Goal: Task Accomplishment & Management: Complete application form

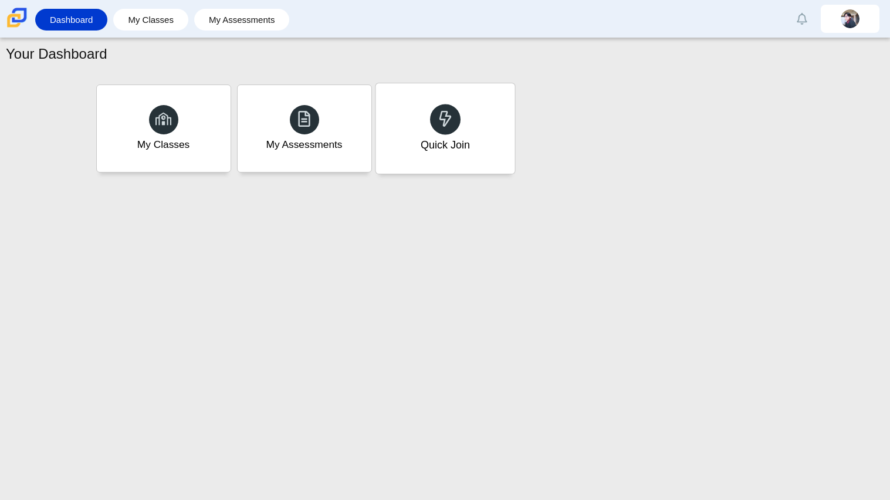
click at [494, 150] on div "Quick Join" at bounding box center [445, 128] width 139 height 90
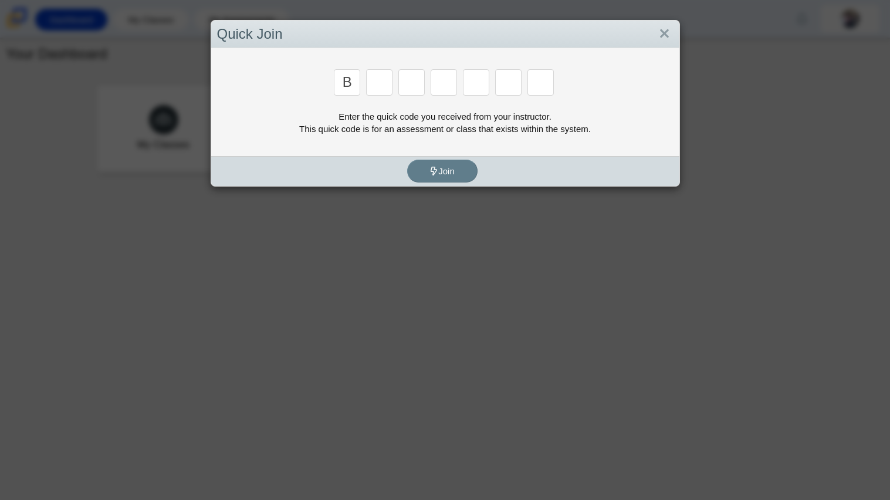
type input "b"
type input "w"
type input "8"
type input "w"
type input "z"
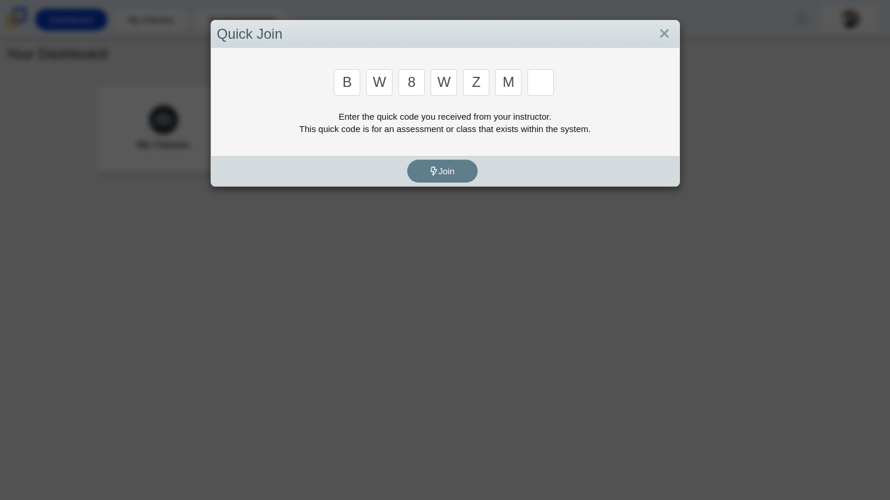
type input "m"
type input "v"
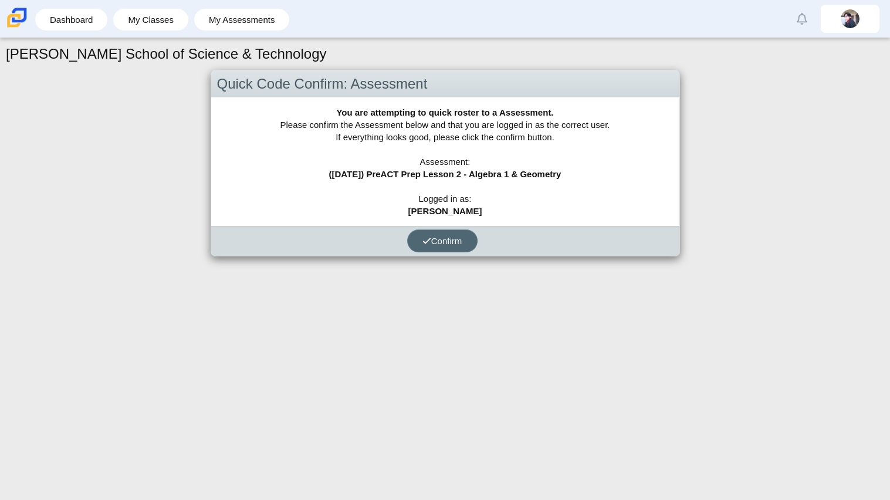
click at [446, 244] on span "Confirm" at bounding box center [443, 241] width 40 height 10
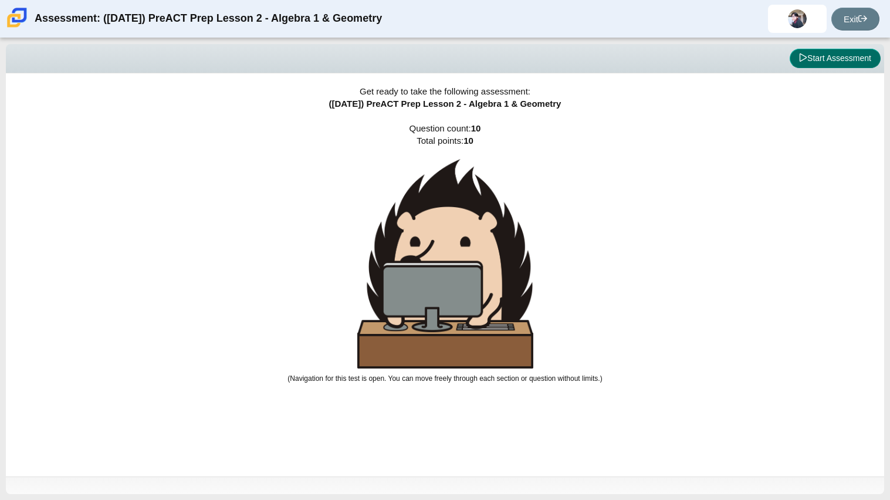
click at [800, 58] on icon at bounding box center [803, 57] width 7 height 8
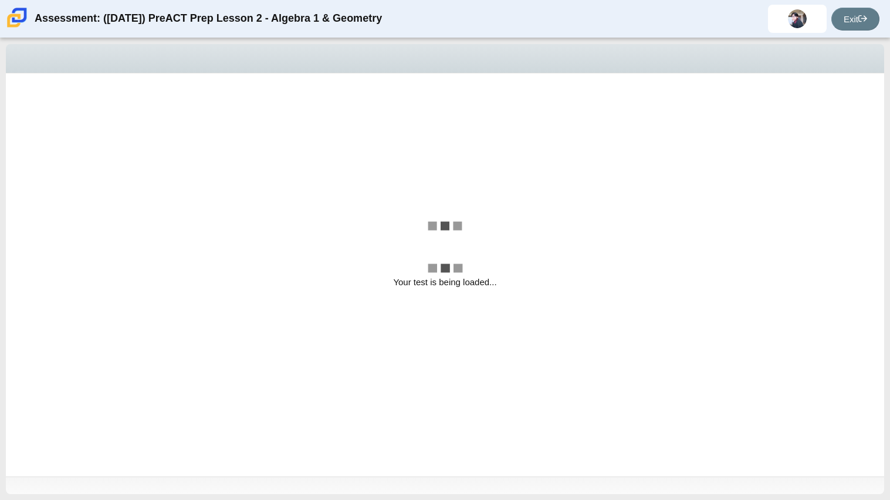
select select "bbf5d072-3e0b-44c4-9a12-6e7c9033f65b"
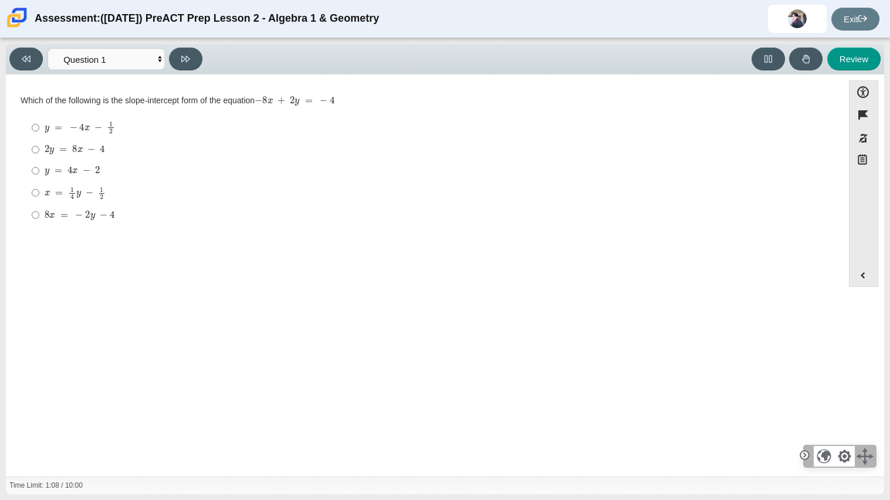
click at [149, 158] on label "2 y = 8 x − 4 2 y = 8 x − 4" at bounding box center [425, 149] width 804 height 21
click at [39, 158] on input "2 y = 8 x − 4 2 y = 8 x − 4" at bounding box center [36, 149] width 8 height 21
radio input "true"
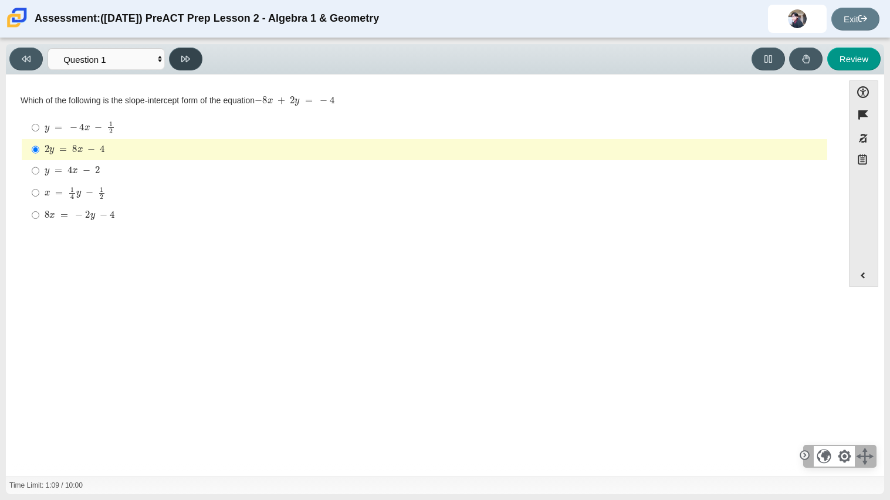
click at [181, 57] on icon at bounding box center [185, 59] width 9 height 6
select select "ed62e223-81bd-4cbf-ab48-ab975844bd1f"
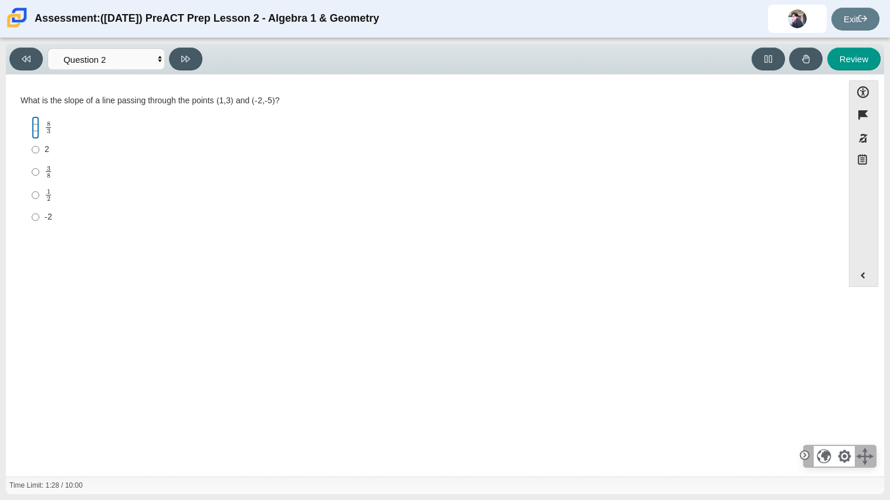
click at [37, 136] on input "8 3 8 thirds" at bounding box center [36, 127] width 8 height 23
radio input "true"
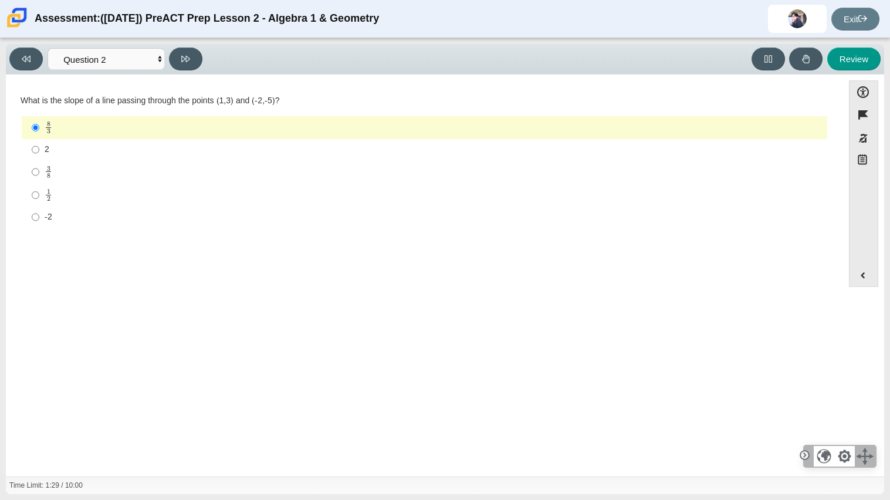
click at [192, 72] on div "Viewing Question 2 of 10 in Pacing Mode Questions Question 1 Question 2 Questio…" at bounding box center [445, 59] width 879 height 31
click at [189, 67] on button at bounding box center [185, 59] width 33 height 23
select select "97f4f5fa-a52e-4fed-af51-565bfcdf47cb"
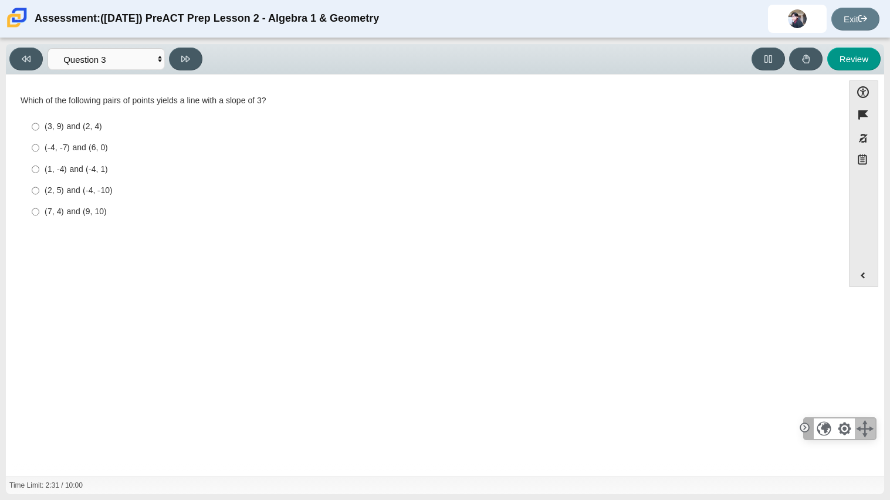
drag, startPoint x: 865, startPoint y: 457, endPoint x: 866, endPoint y: 430, distance: 27.0
click at [866, 430] on div at bounding box center [865, 429] width 21 height 21
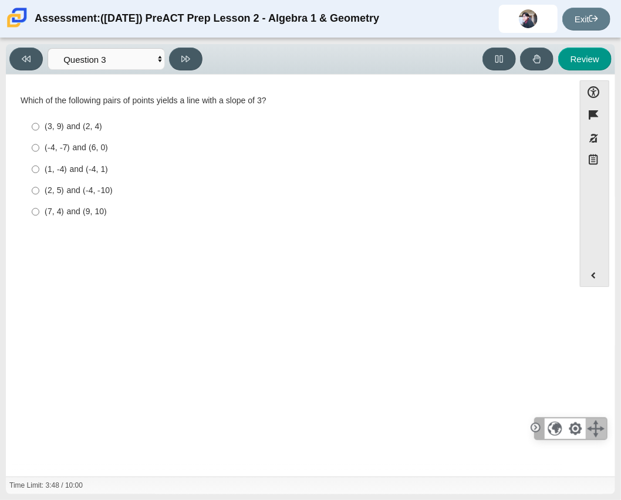
click at [51, 218] on label "(7, 4) and (9, 10) (7, 4) and (9, 10)" at bounding box center [290, 211] width 535 height 21
click at [39, 218] on input "(7, 4) and (9, 10) (7, 4) and (9, 10)" at bounding box center [36, 211] width 8 height 21
radio input "true"
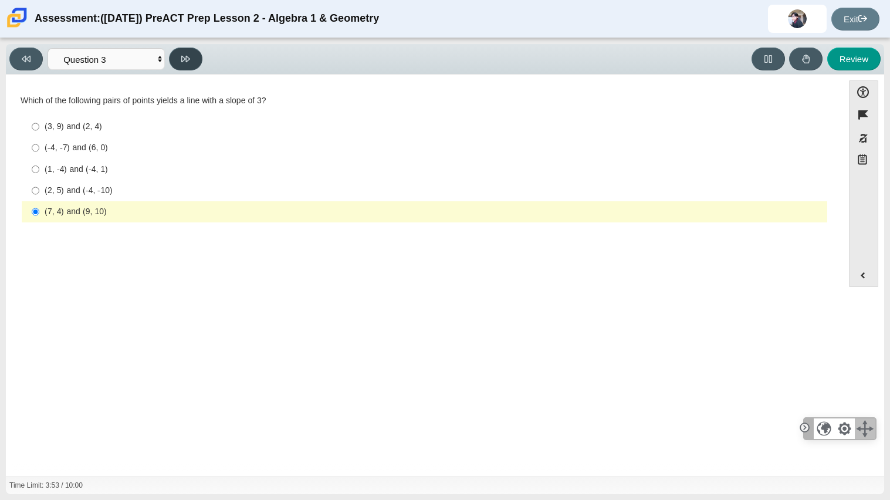
click at [177, 51] on button at bounding box center [185, 59] width 33 height 23
select select "89427bb7-e313-4f00-988f-8b8255897029"
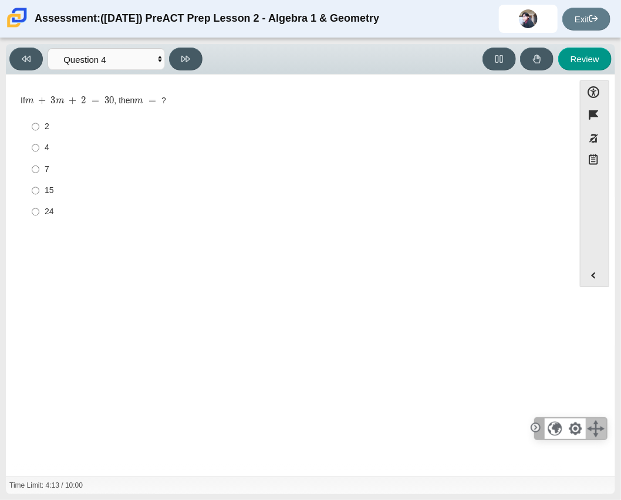
click at [27, 170] on label "7 7" at bounding box center [290, 168] width 535 height 21
click at [32, 170] on input "7 7" at bounding box center [36, 168] width 8 height 21
radio input "true"
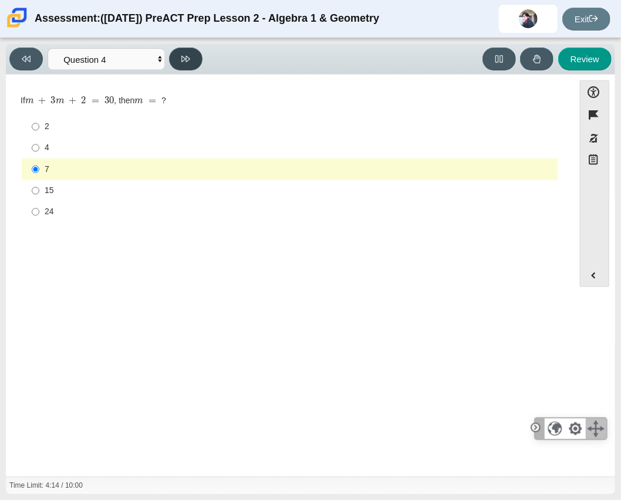
click at [188, 55] on icon at bounding box center [185, 59] width 9 height 9
select select "489dcffd-4e6a-49cf-a9d6-ad1d4a911a4e"
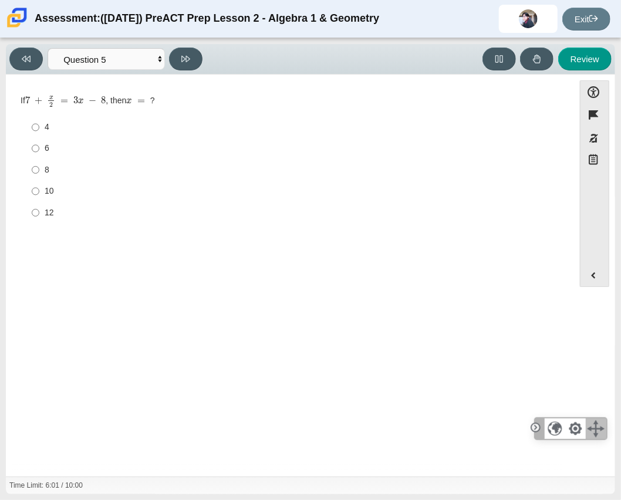
click at [29, 152] on label "6 6" at bounding box center [290, 148] width 535 height 21
click at [32, 152] on input "6 6" at bounding box center [36, 148] width 8 height 21
radio input "true"
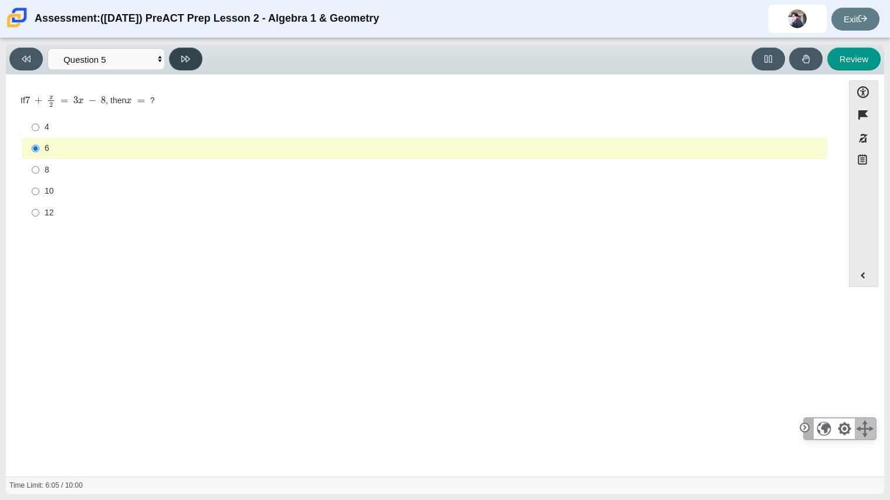
click at [170, 64] on button at bounding box center [185, 59] width 33 height 23
select select "210571de-36a6-4d8e-a361-ceff8ef801dc"
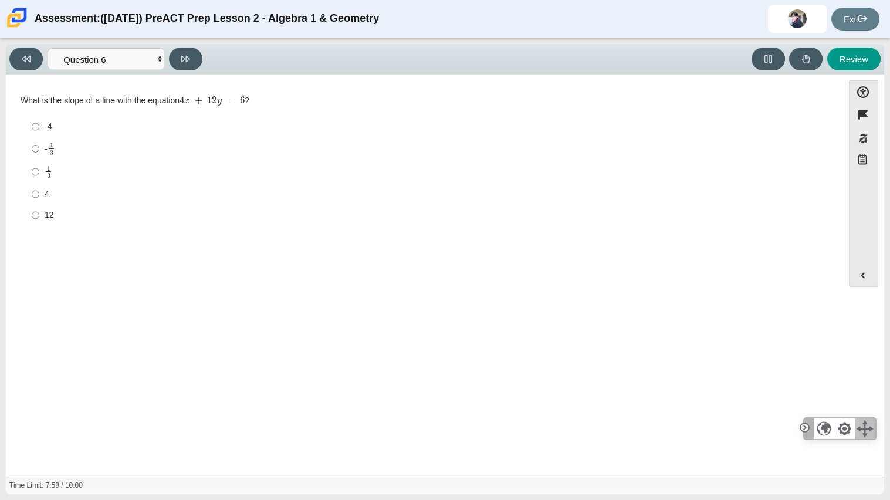
click at [41, 151] on label "- 1 3 -1 third" at bounding box center [425, 148] width 804 height 23
click at [39, 151] on input "- 1 3 -1 third" at bounding box center [36, 148] width 8 height 23
radio input "true"
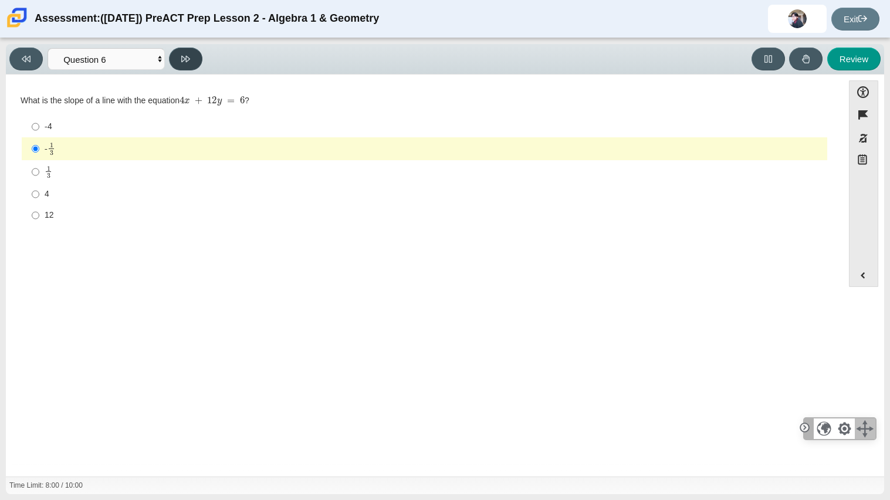
click at [179, 70] on button at bounding box center [185, 59] width 33 height 23
select select "ec95ace6-bebc-42b8-9428-40567494d4da"
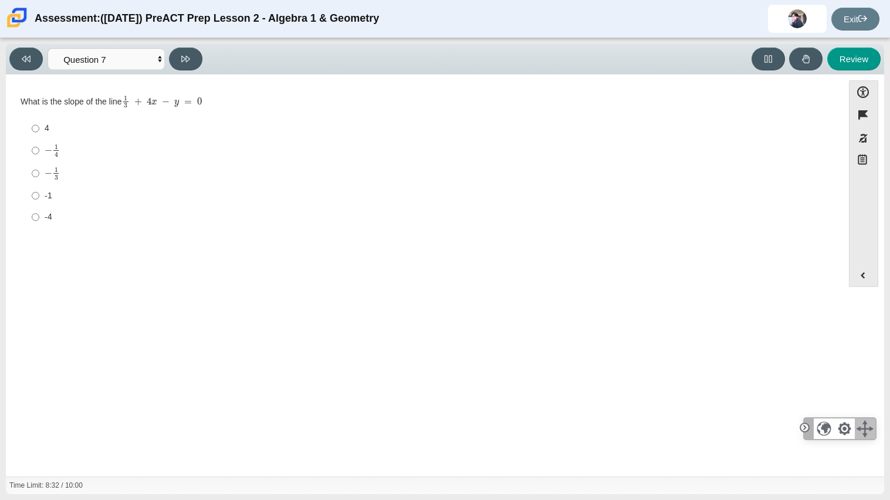
click at [46, 175] on mjx-c "Assessment items" at bounding box center [49, 173] width 8 height 6
click at [39, 175] on input "− 1 3 negative 1 third" at bounding box center [36, 173] width 8 height 23
radio input "true"
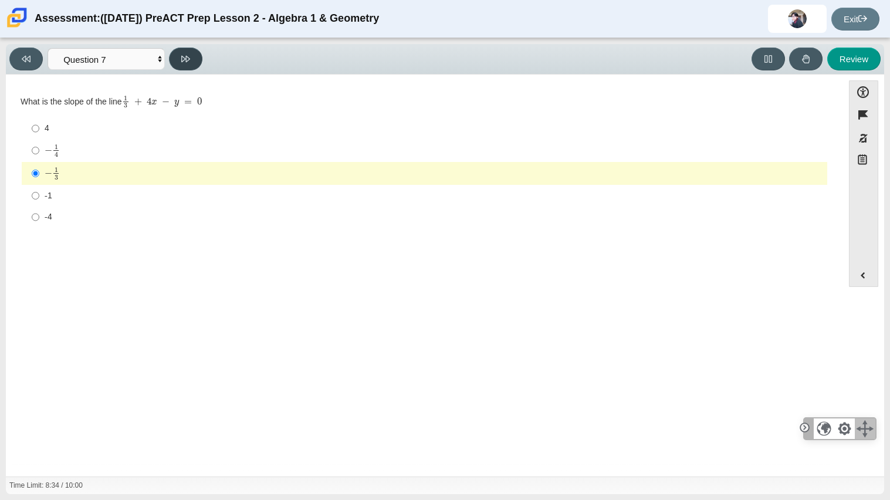
click at [190, 65] on button at bounding box center [185, 59] width 33 height 23
select select "ce81fe10-bf29-4b5e-8bd7-4f47f2fed4d8"
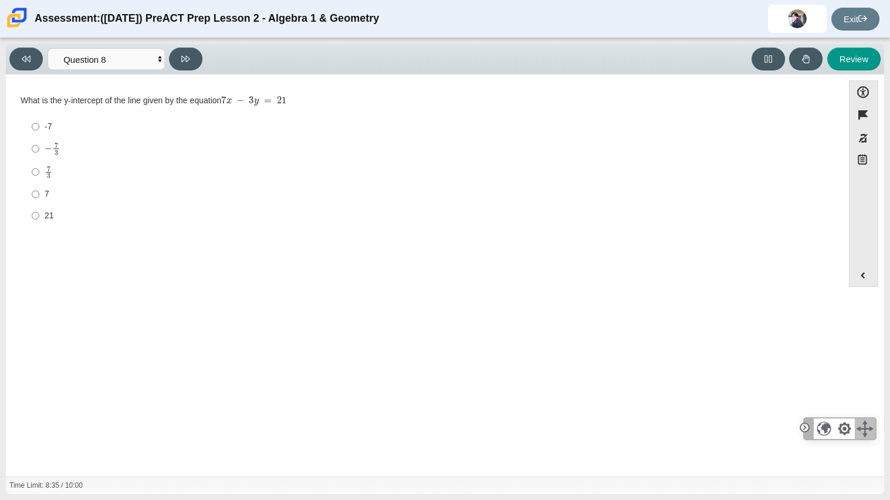
click at [49, 203] on label "7 7" at bounding box center [425, 194] width 804 height 21
click at [39, 203] on input "7 7" at bounding box center [36, 194] width 8 height 21
radio input "true"
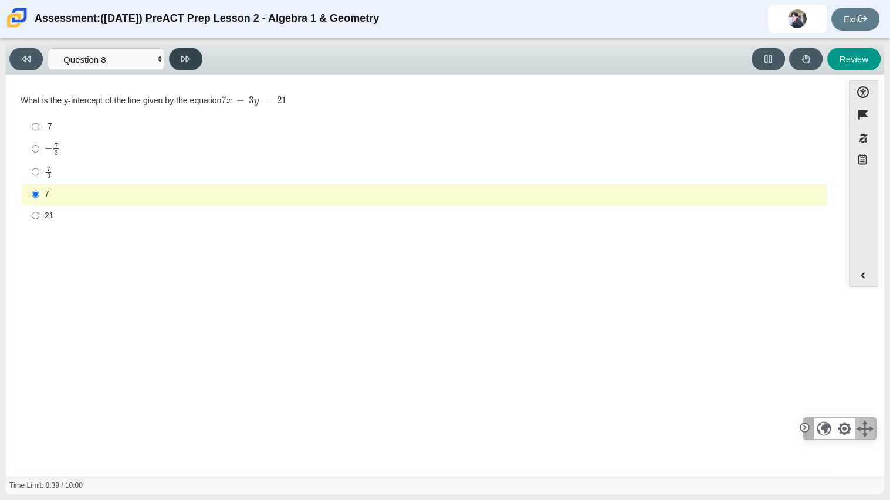
click at [177, 69] on button at bounding box center [185, 59] width 33 height 23
select select "14773eaf-2ca1-47ae-afe7-a624a56f34b3"
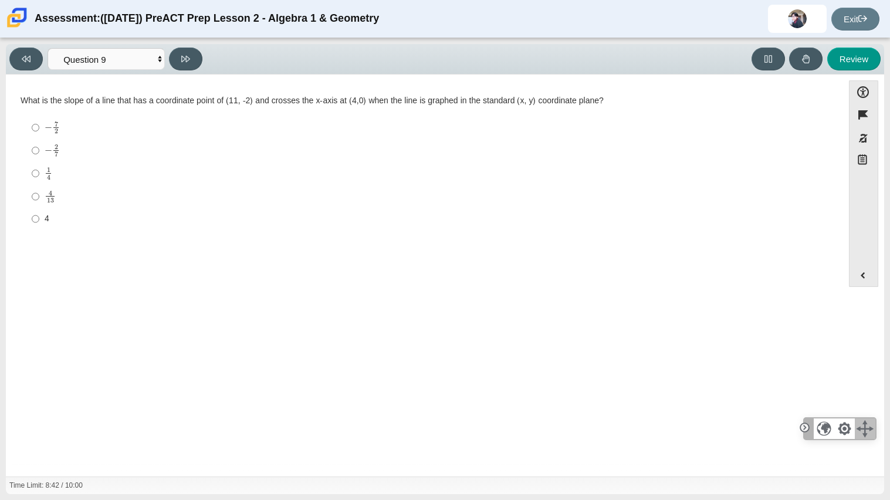
click at [43, 138] on label "− 7 2 negative 7 halves" at bounding box center [425, 127] width 804 height 23
click at [39, 138] on input "− 7 2 negative 7 halves" at bounding box center [36, 127] width 8 height 23
radio input "true"
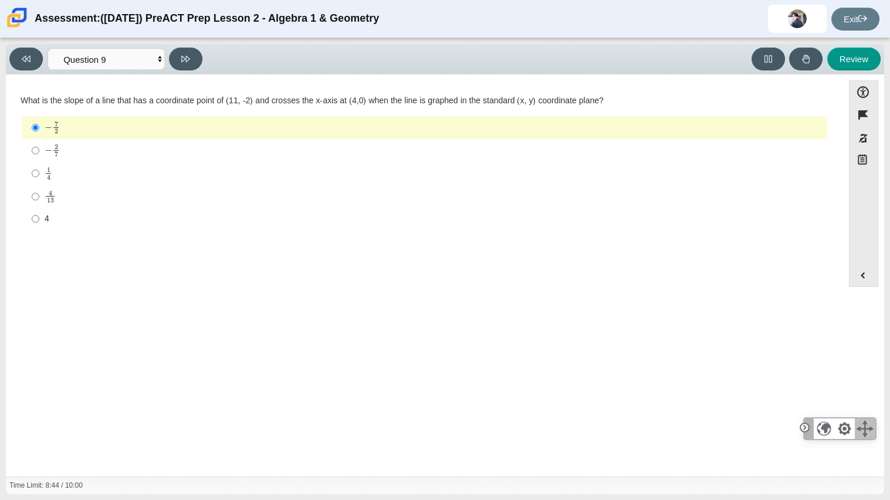
click at [197, 48] on div "Viewing Question 9 of 10 in Pacing Mode Questions Question 1 Question 2 Questio…" at bounding box center [108, 59] width 198 height 23
click at [193, 55] on button at bounding box center [185, 59] width 33 height 23
select select "96b71634-eacb-4f7e-8aef-411727d9bcba"
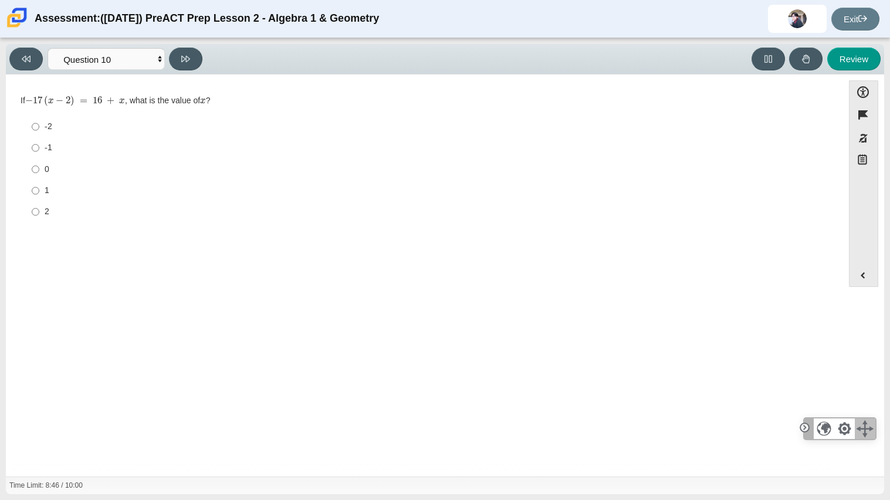
click at [46, 170] on div "0" at bounding box center [434, 170] width 778 height 12
click at [39, 170] on input "0 0" at bounding box center [36, 168] width 8 height 21
radio input "true"
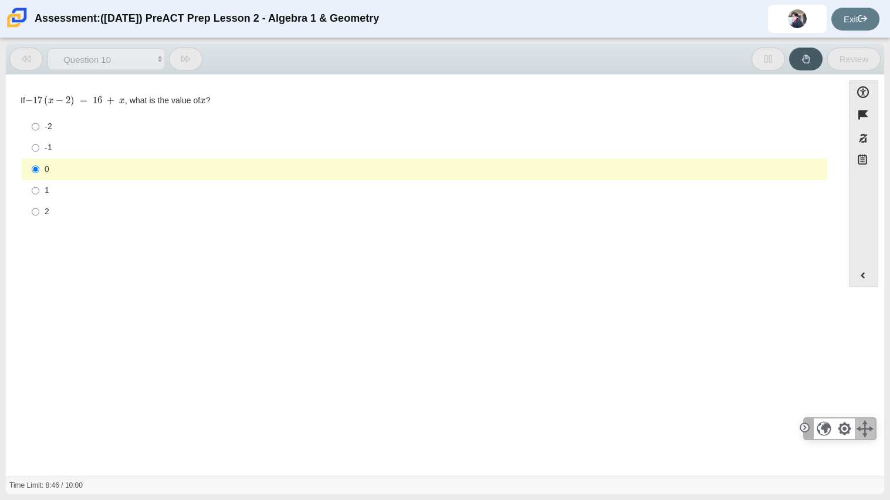
click at [46, 170] on div "0" at bounding box center [434, 170] width 778 height 12
click at [39, 170] on input "0 0" at bounding box center [36, 168] width 8 height 21
click at [45, 151] on div "-1" at bounding box center [434, 148] width 778 height 12
click at [39, 151] on input "-1 -1" at bounding box center [36, 147] width 8 height 21
radio input "true"
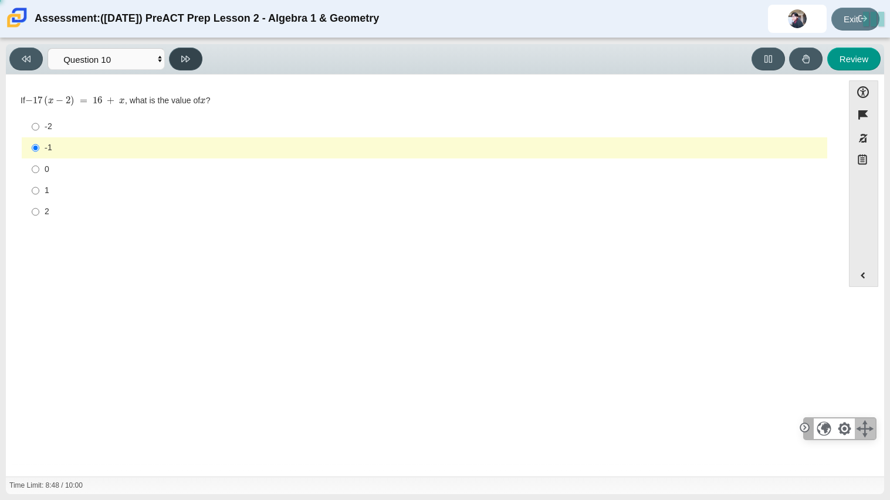
click at [188, 66] on button at bounding box center [185, 59] width 33 height 23
select select "review"
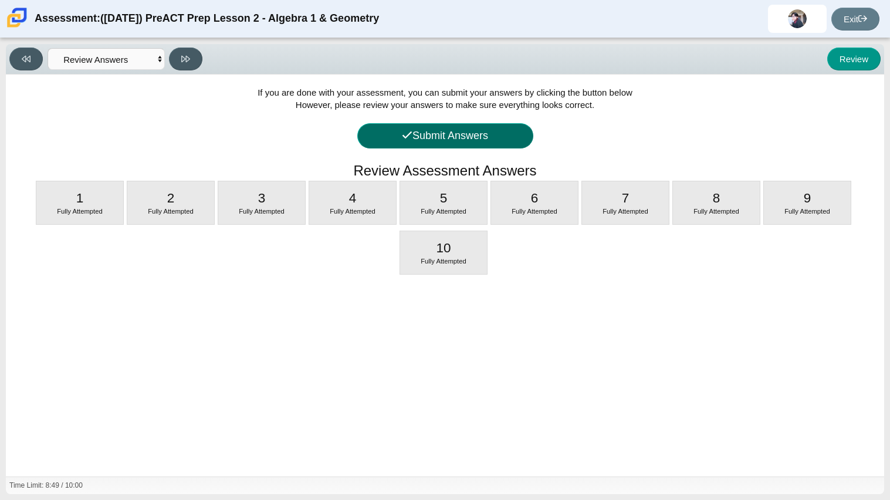
click at [460, 143] on button "Submit Answers" at bounding box center [445, 135] width 176 height 25
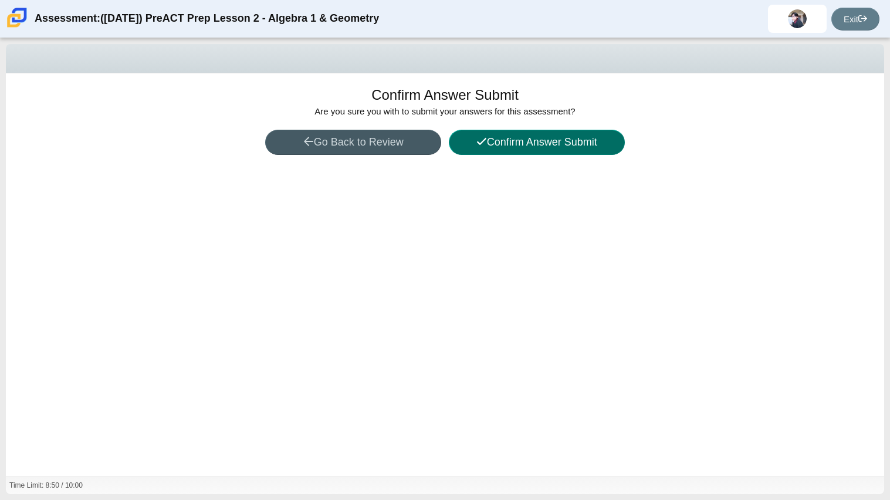
click at [460, 143] on button "Confirm Answer Submit" at bounding box center [537, 142] width 176 height 25
